Goal: Information Seeking & Learning: Check status

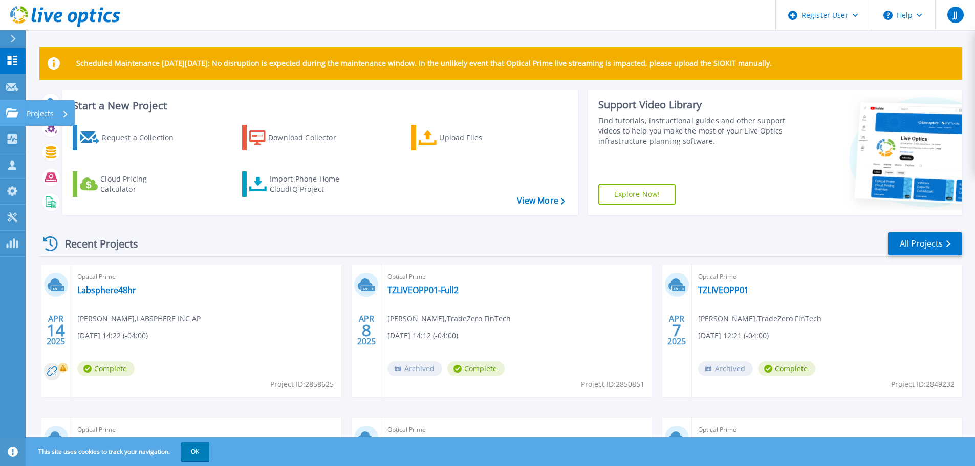
click at [11, 107] on link "Projects Projects" at bounding box center [13, 113] width 26 height 26
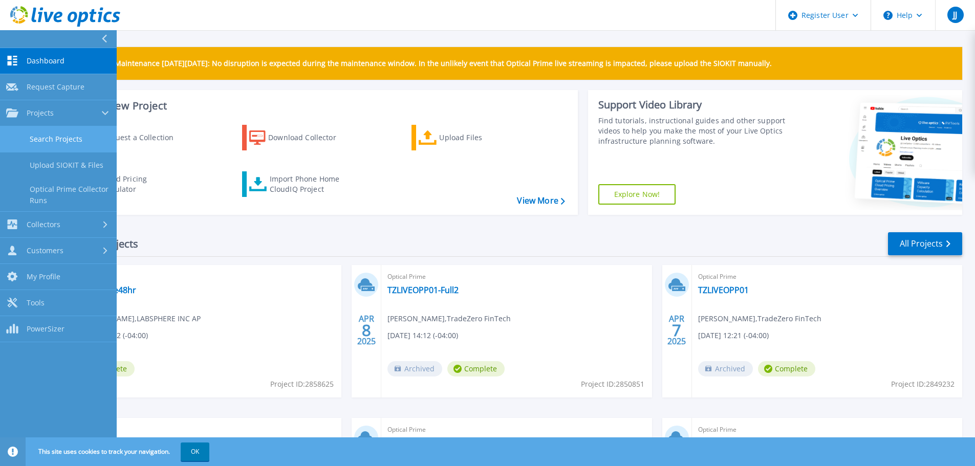
click at [61, 134] on link "Search Projects" at bounding box center [58, 139] width 117 height 26
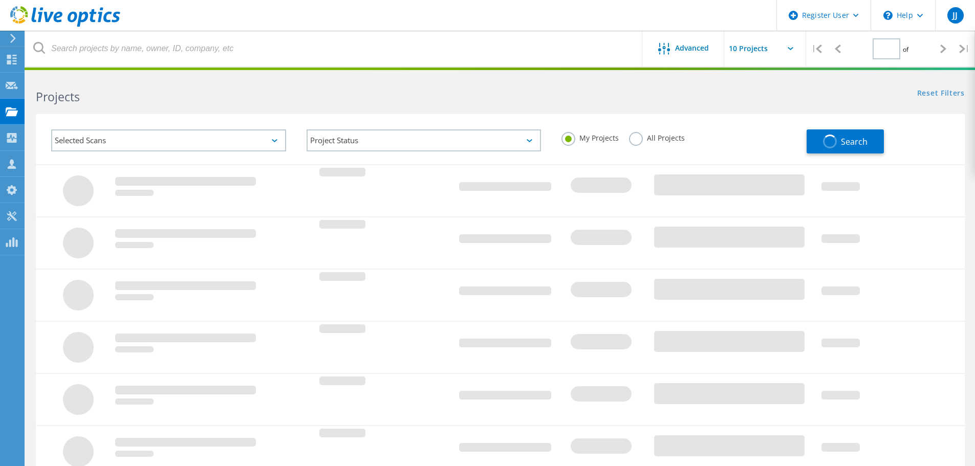
type input "1"
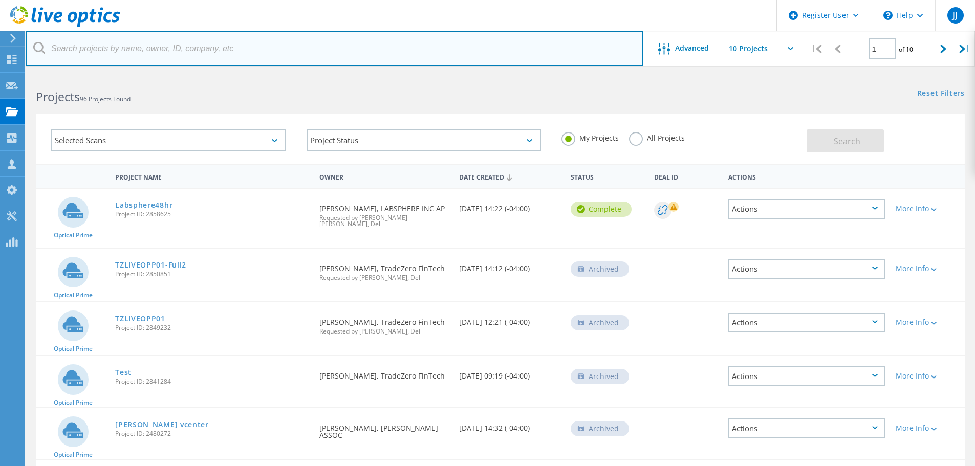
drag, startPoint x: 147, startPoint y: 51, endPoint x: 152, endPoint y: 74, distance: 23.6
click at [148, 54] on input "text" at bounding box center [334, 49] width 617 height 36
paste input "rprofitt@mackmolding.com"
type input "rprofitt@mackmolding.com"
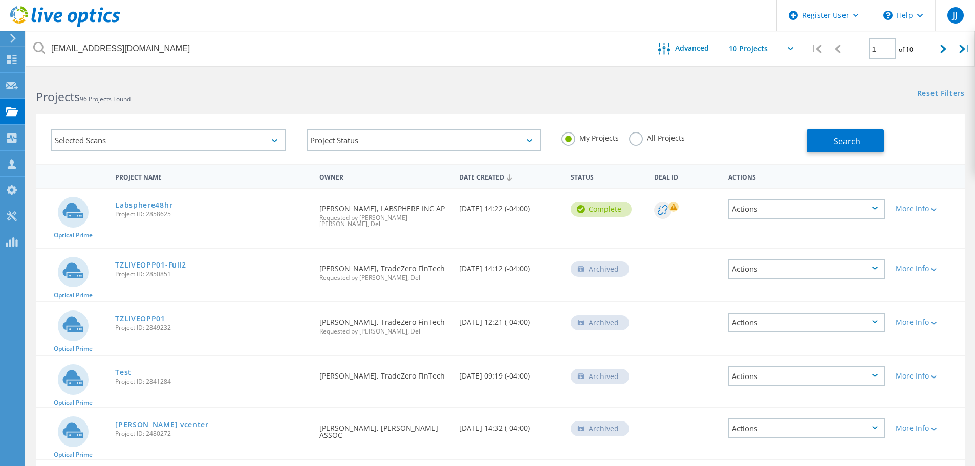
click at [150, 140] on div "Selected Scans" at bounding box center [168, 140] width 235 height 22
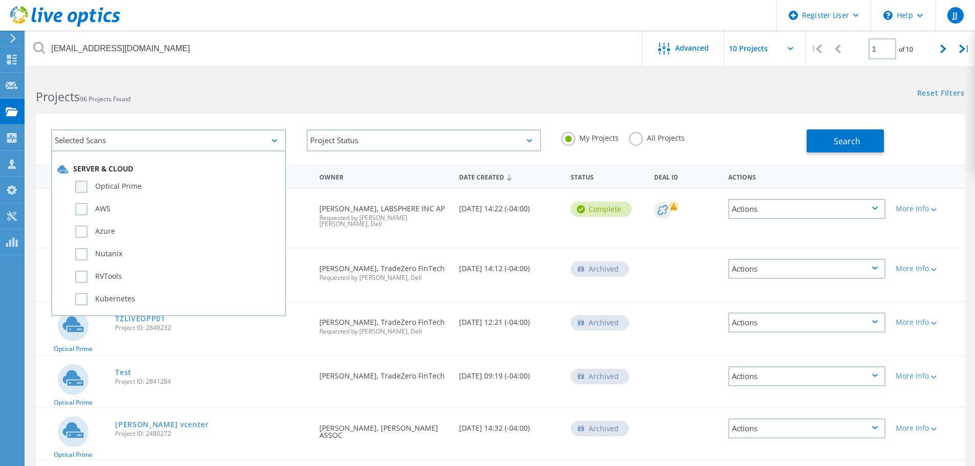
click at [128, 186] on label "Optical Prime" at bounding box center [177, 187] width 205 height 12
click at [0, 0] on input "Optical Prime" at bounding box center [0, 0] width 0 height 0
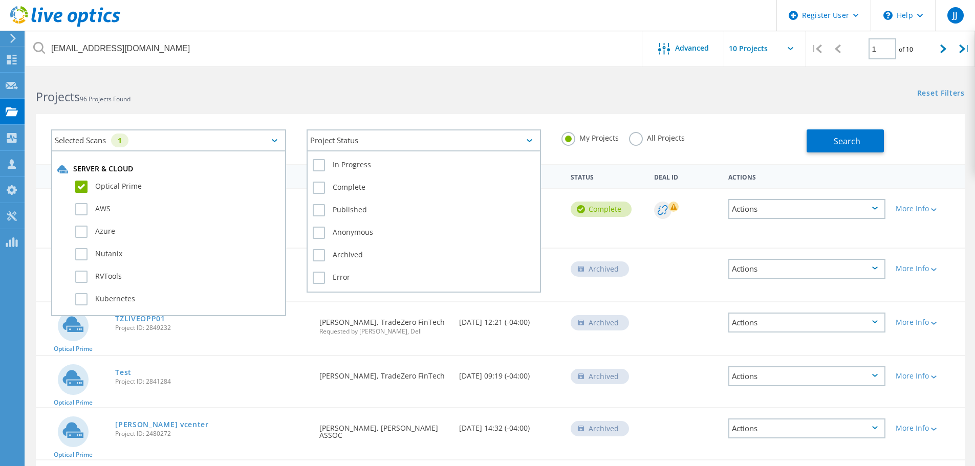
click at [405, 142] on div "Project Status" at bounding box center [424, 140] width 235 height 22
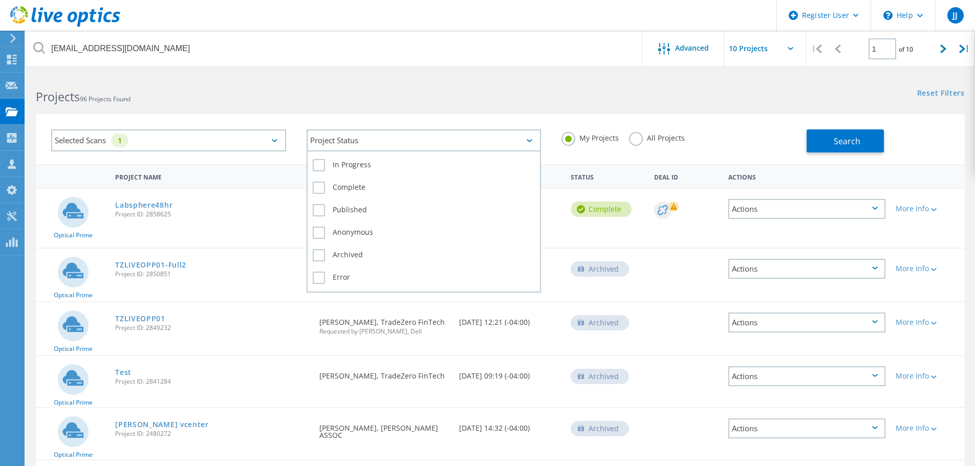
drag, startPoint x: 358, startPoint y: 165, endPoint x: 355, endPoint y: 175, distance: 10.7
click at [358, 165] on label "In Progress" at bounding box center [424, 165] width 223 height 12
click at [0, 0] on input "In Progress" at bounding box center [0, 0] width 0 height 0
drag, startPoint x: 349, startPoint y: 186, endPoint x: 480, endPoint y: 180, distance: 131.2
click at [349, 187] on label "Complete" at bounding box center [424, 188] width 223 height 12
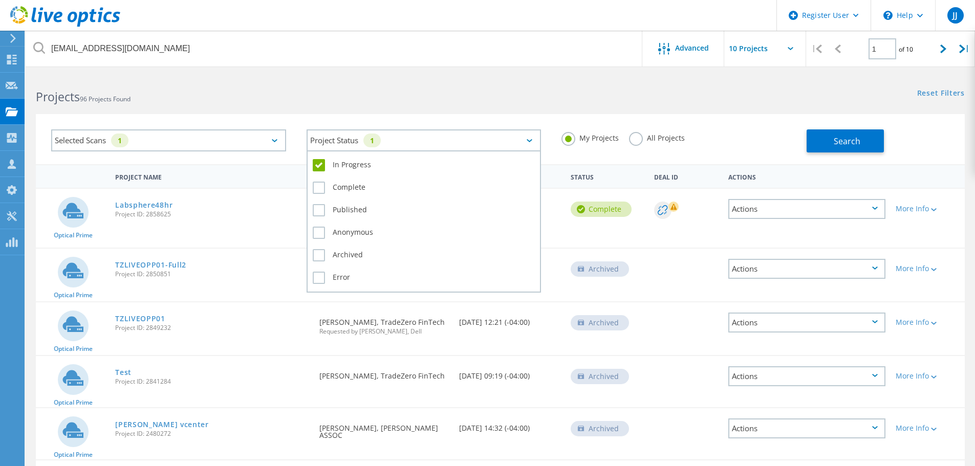
click at [0, 0] on input "Complete" at bounding box center [0, 0] width 0 height 0
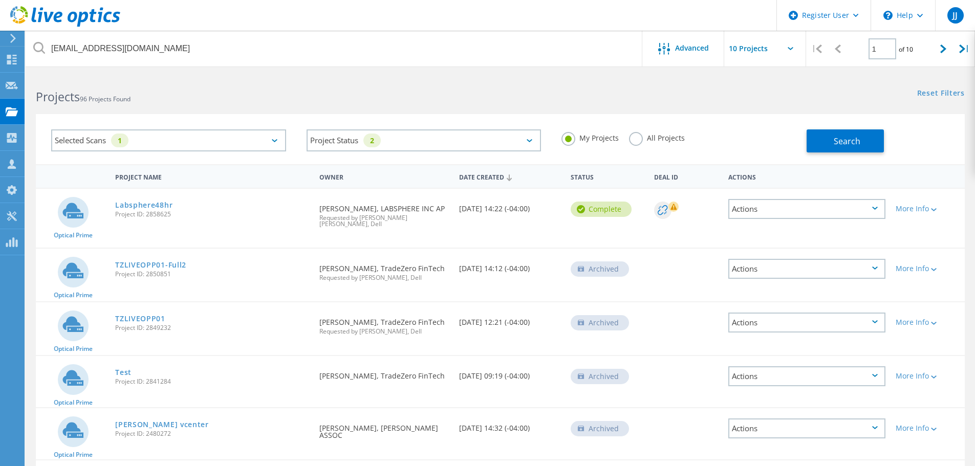
drag, startPoint x: 615, startPoint y: 139, endPoint x: 629, endPoint y: 141, distance: 14.1
click at [621, 141] on div "My Projects All Projects" at bounding box center [678, 138] width 255 height 38
click at [649, 137] on label "All Projects" at bounding box center [657, 137] width 56 height 10
click at [0, 0] on input "All Projects" at bounding box center [0, 0] width 0 height 0
click at [818, 143] on button "Search" at bounding box center [845, 140] width 77 height 23
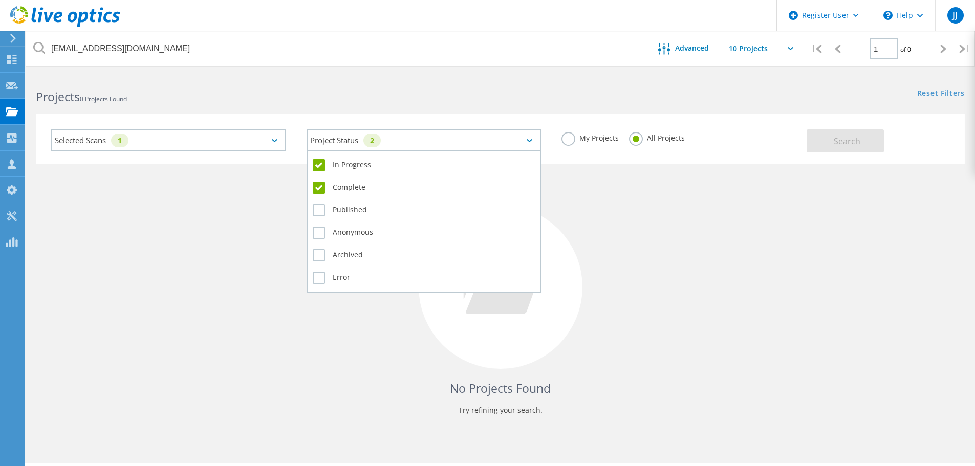
click at [426, 143] on div "Project Status 2" at bounding box center [424, 140] width 235 height 22
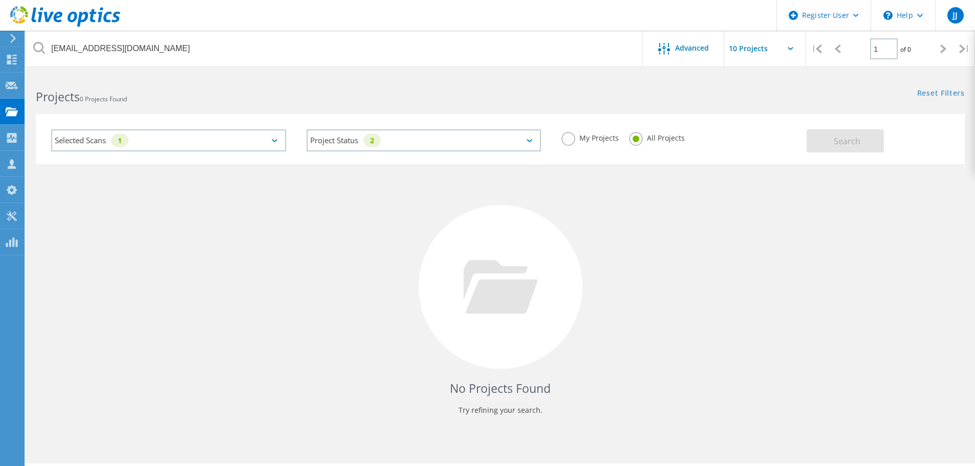
click at [269, 134] on div "Selected Scans 1" at bounding box center [168, 140] width 235 height 22
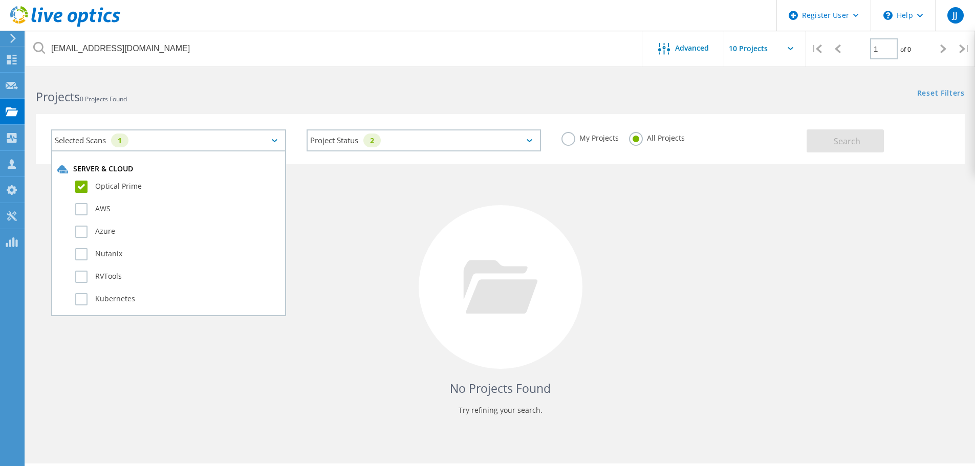
click at [749, 189] on div "No Projects Found Try refining your search." at bounding box center [500, 296] width 929 height 265
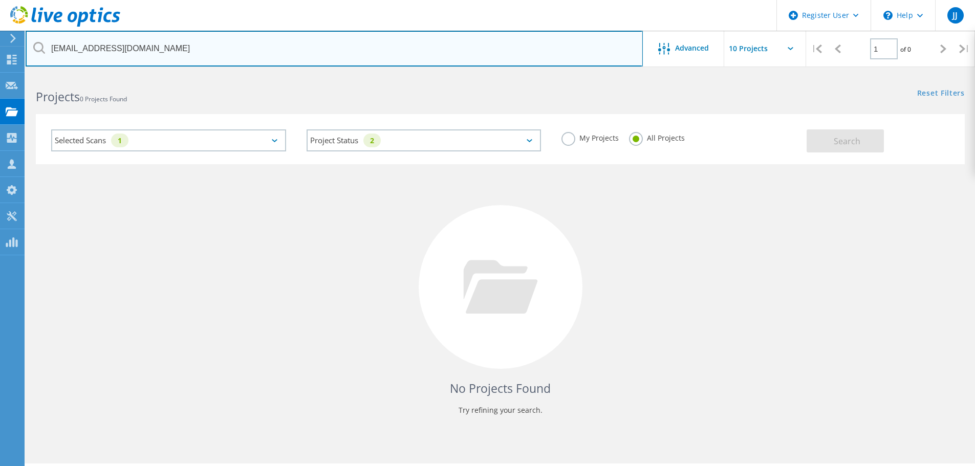
click at [358, 52] on input "rprofitt@mackmolding.com" at bounding box center [334, 49] width 617 height 36
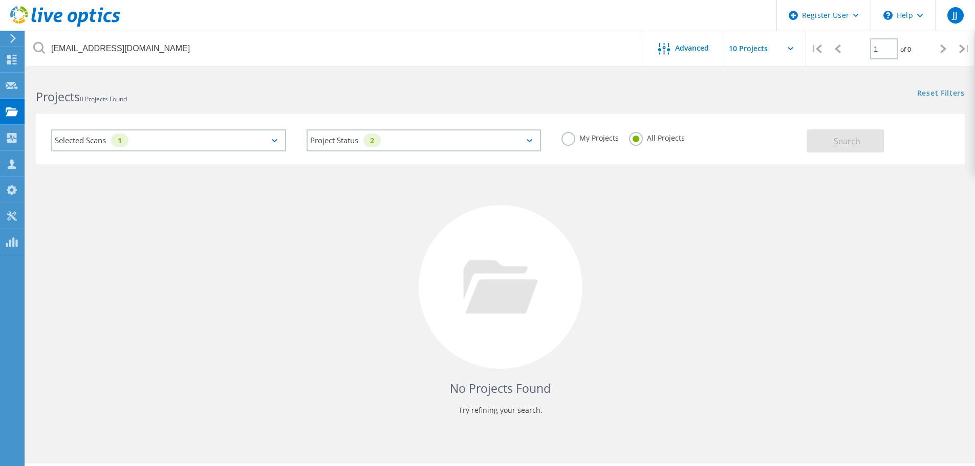
click at [707, 240] on div "No Projects Found Try refining your search." at bounding box center [500, 296] width 929 height 265
drag, startPoint x: 748, startPoint y: 342, endPoint x: 682, endPoint y: 245, distance: 118.0
click at [747, 341] on div "No Projects Found Try refining your search." at bounding box center [500, 296] width 929 height 265
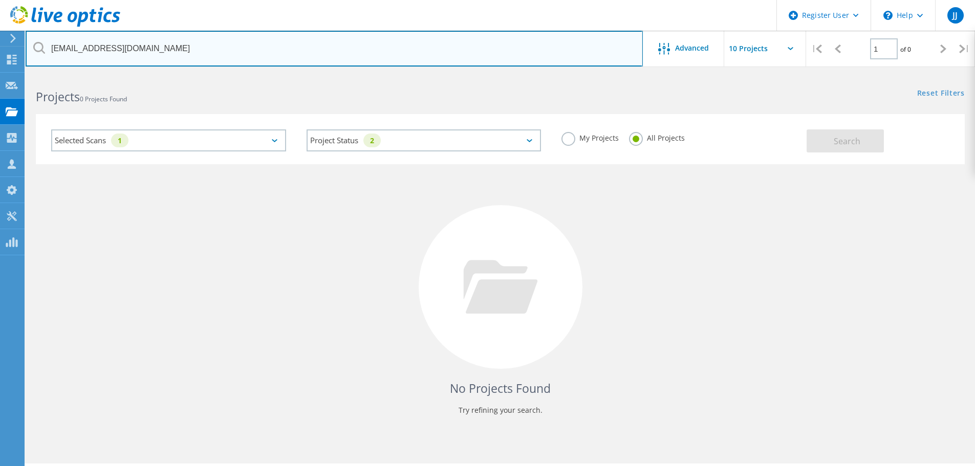
click at [181, 55] on input "rprofitt@mackmolding.com" at bounding box center [334, 49] width 617 height 36
drag, startPoint x: 149, startPoint y: 45, endPoint x: 14, endPoint y: 43, distance: 135.1
click at [14, 74] on div "Register User \n Help Explore Helpful Articles Contact Support JJ Dell User Jor…" at bounding box center [487, 284] width 975 height 420
click at [198, 48] on input "rprofitt@mackmolding.com" at bounding box center [334, 49] width 617 height 36
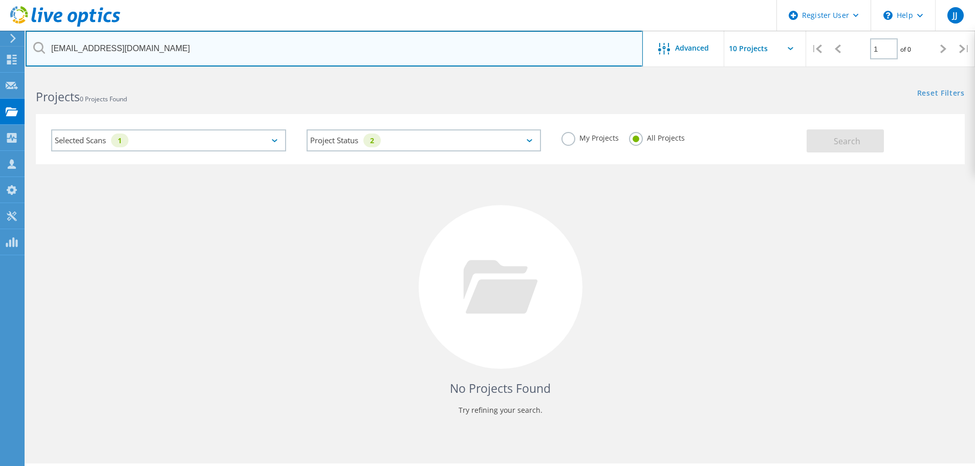
click at [199, 47] on input "rprofitt@mackmolding.com" at bounding box center [334, 49] width 617 height 36
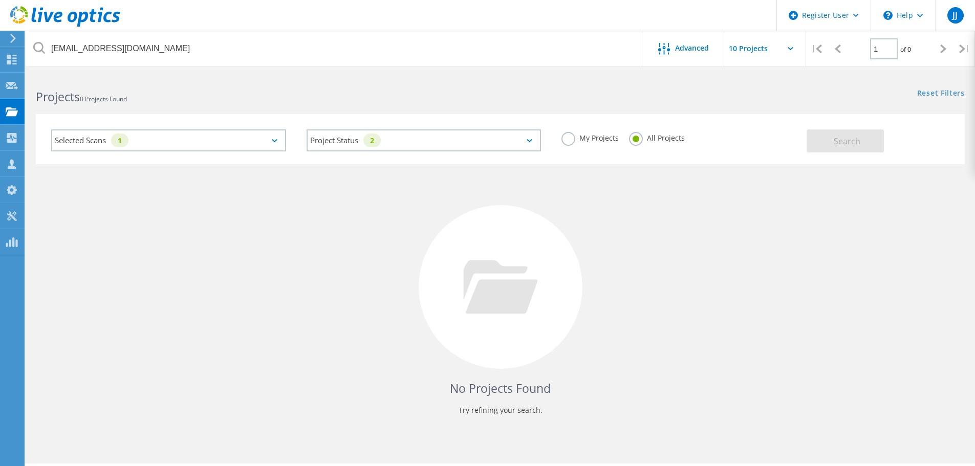
click at [564, 134] on label "My Projects" at bounding box center [589, 137] width 57 height 10
click at [0, 0] on input "My Projects" at bounding box center [0, 0] width 0 height 0
click at [822, 144] on button "Search" at bounding box center [845, 140] width 77 height 23
click at [937, 95] on link "Reset Filters" at bounding box center [941, 94] width 48 height 9
click at [253, 141] on div "Selected Scans" at bounding box center [168, 140] width 235 height 22
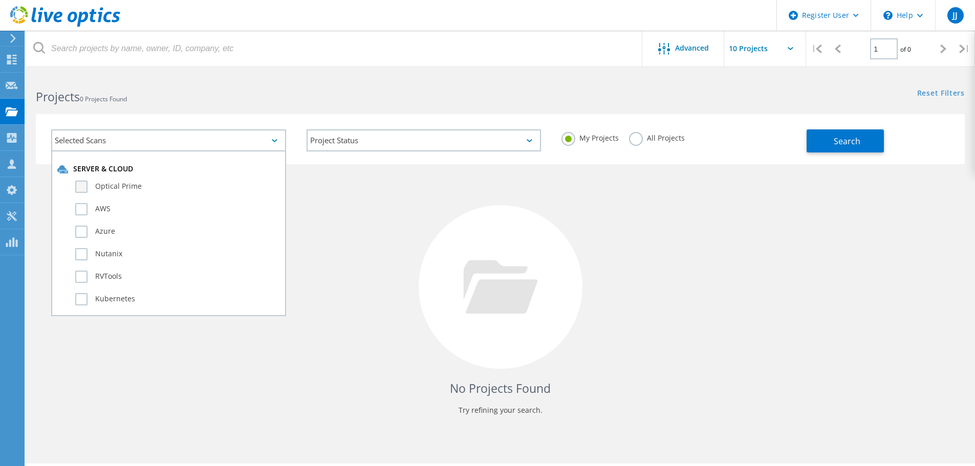
click at [166, 187] on label "Optical Prime" at bounding box center [177, 187] width 205 height 12
click at [0, 0] on input "Optical Prime" at bounding box center [0, 0] width 0 height 0
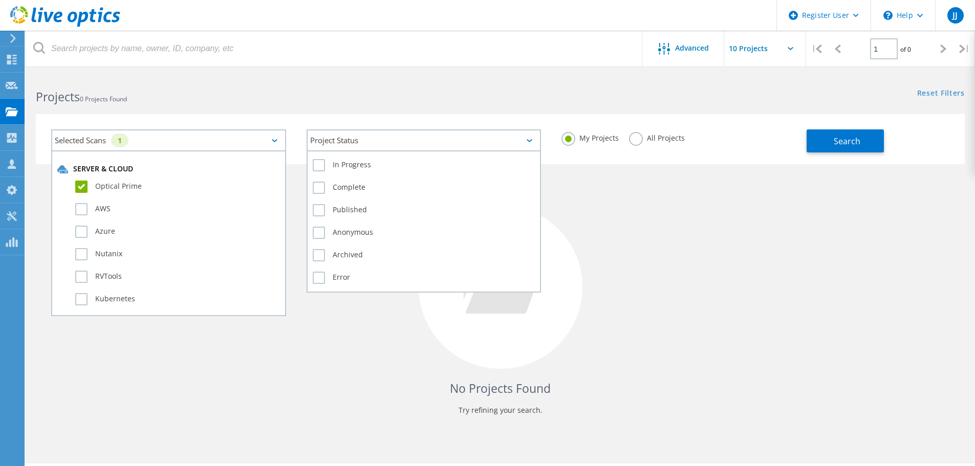
click at [382, 143] on div "Project Status" at bounding box center [424, 140] width 235 height 22
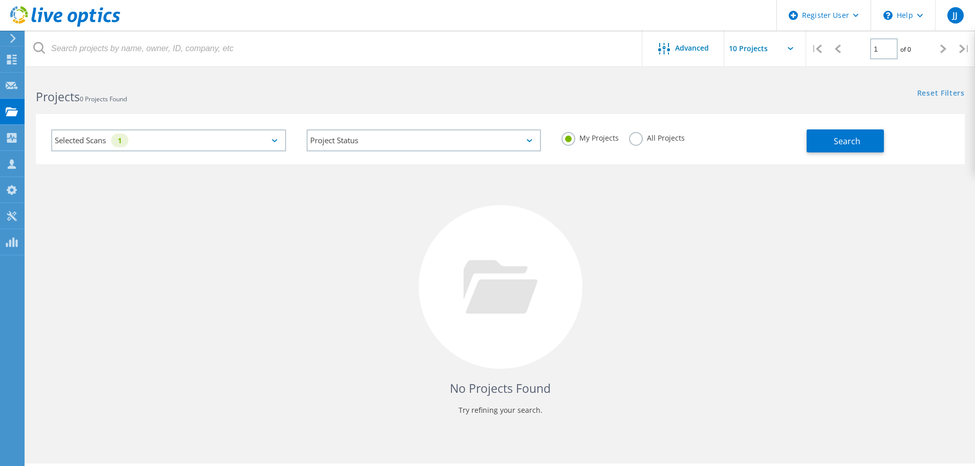
click at [657, 138] on label "All Projects" at bounding box center [657, 137] width 56 height 10
click at [0, 0] on input "All Projects" at bounding box center [0, 0] width 0 height 0
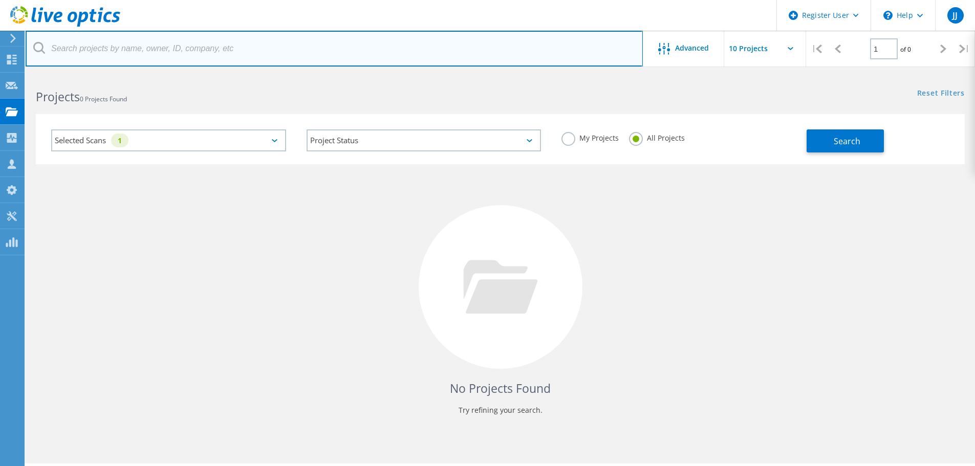
click at [316, 49] on input "text" at bounding box center [334, 49] width 617 height 36
paste input "rprofitt@mackmolding.com"
type input "rprofitt@mackmolding.com"
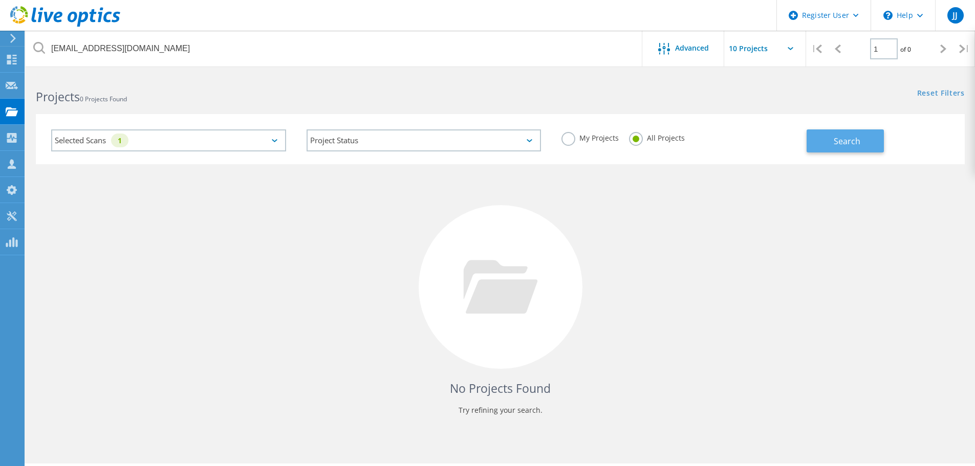
click at [857, 144] on span "Search" at bounding box center [847, 141] width 27 height 11
click at [13, 62] on icon at bounding box center [12, 60] width 12 height 10
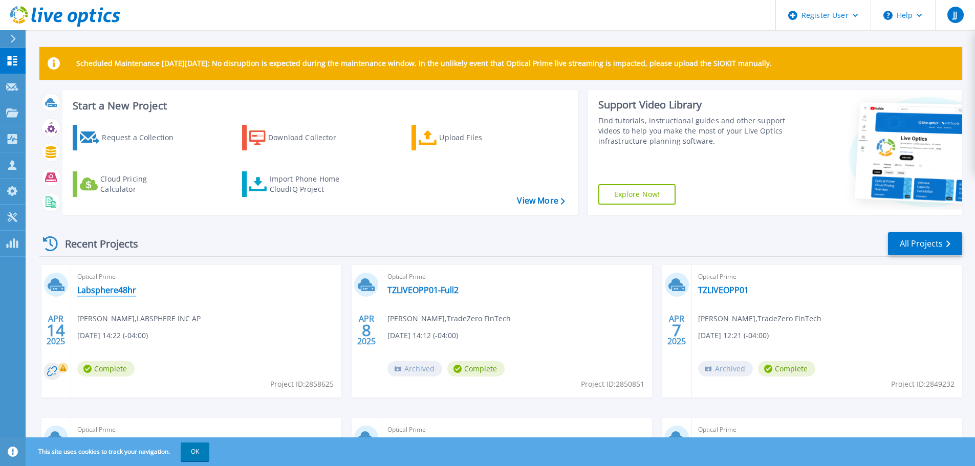
click at [115, 291] on link "Labsphere48hr" at bounding box center [106, 290] width 59 height 10
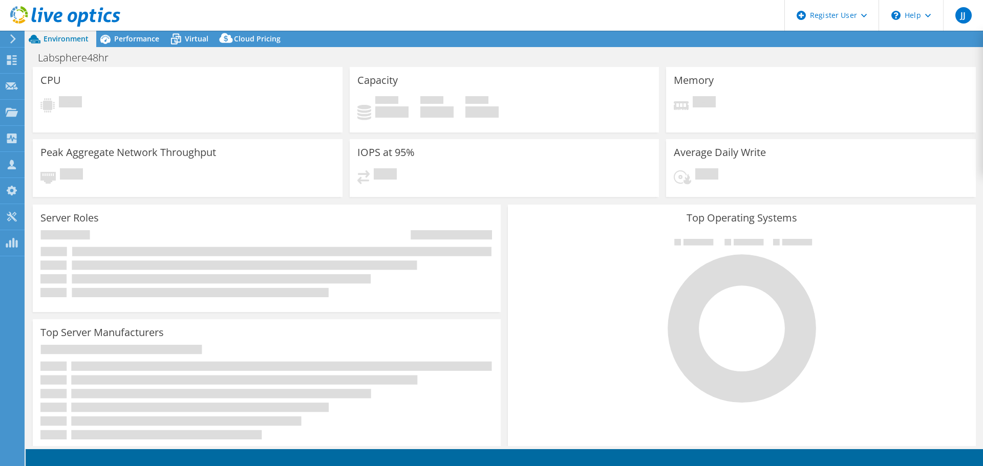
select select "USD"
